Goal: Find contact information: Obtain details needed to contact an individual or organization

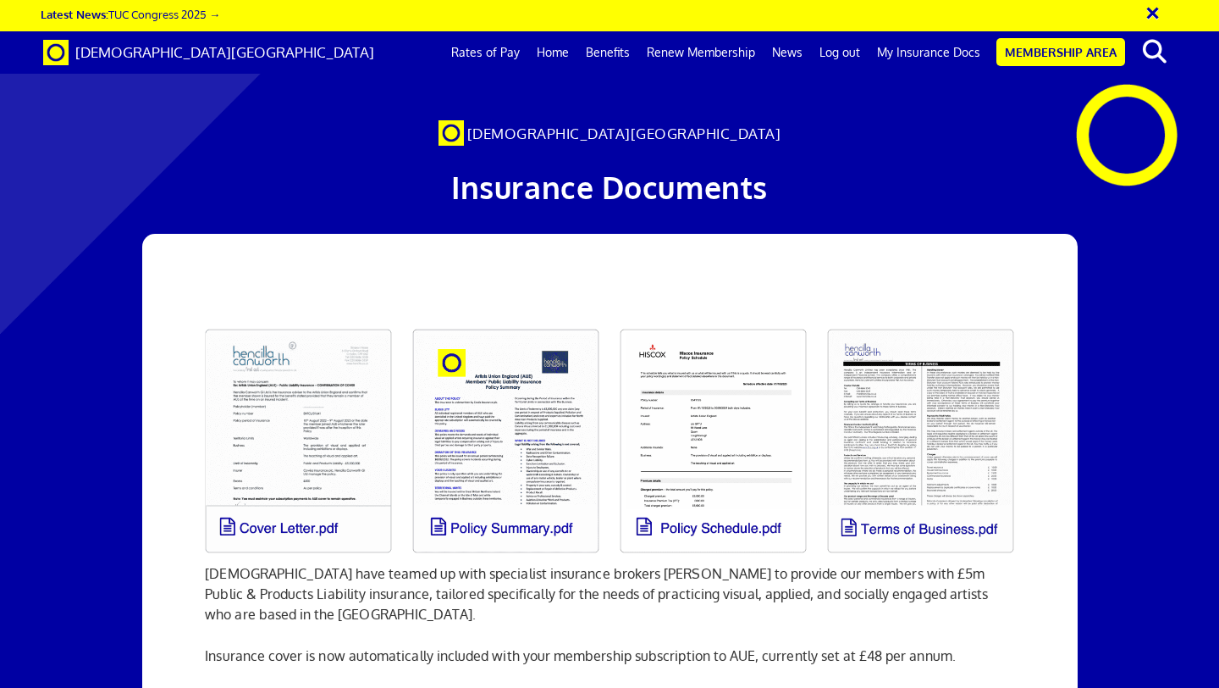
scroll to position [0, 9]
click at [931, 52] on link "My Insurance Docs" at bounding box center [929, 52] width 120 height 42
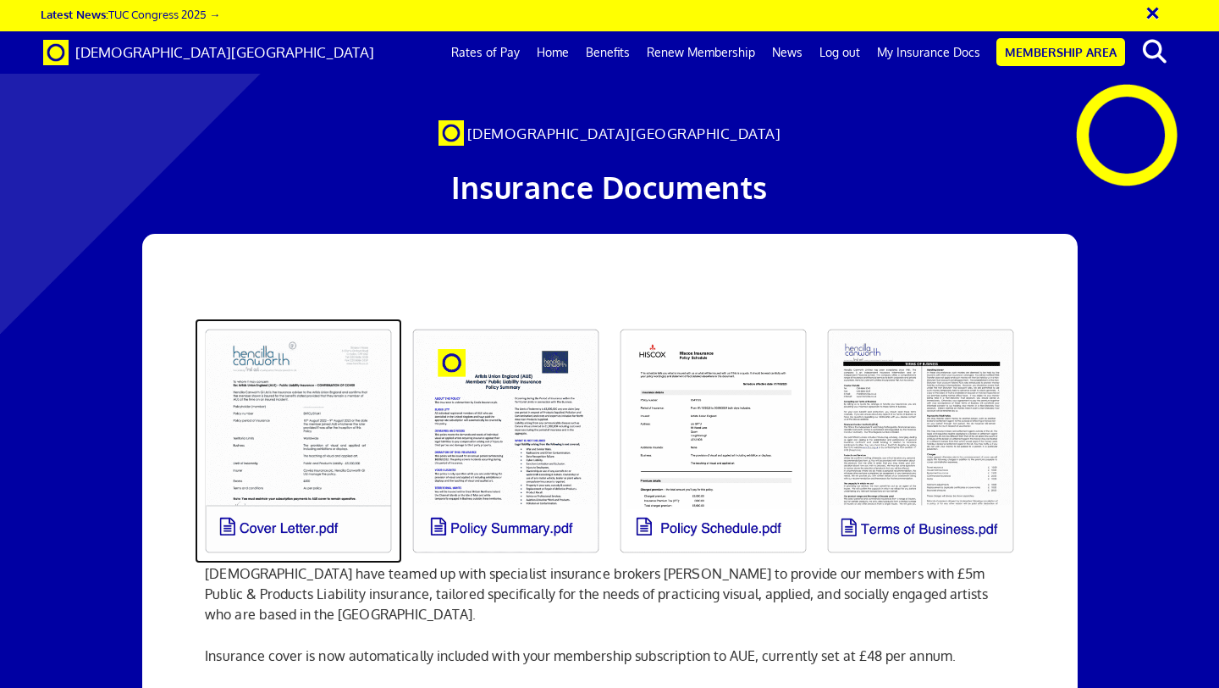
click at [318, 429] on link at bounding box center [298, 440] width 207 height 245
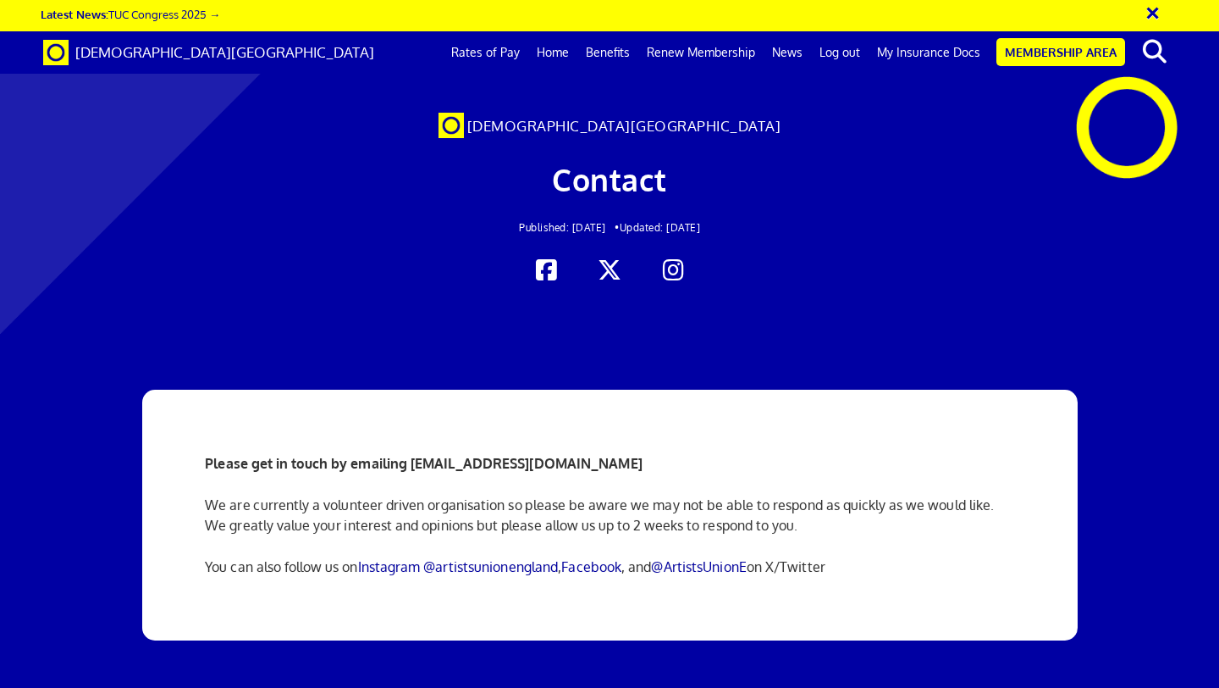
scroll to position [0, 9]
drag, startPoint x: 625, startPoint y: 464, endPoint x: 411, endPoint y: 465, distance: 214.3
click at [411, 465] on p "Please get in touch by emailing info@artistsunionengland.org.uk" at bounding box center [609, 463] width 809 height 20
copy strong "[EMAIL_ADDRESS][DOMAIN_NAME]"
